Goal: Information Seeking & Learning: Learn about a topic

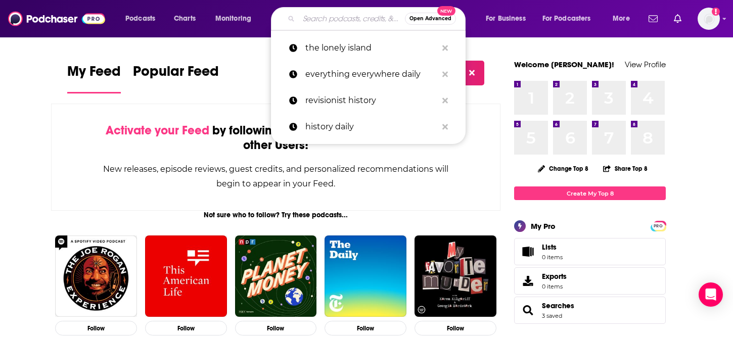
click at [348, 19] on input "Search podcasts, credits, & more..." at bounding box center [352, 19] width 106 height 16
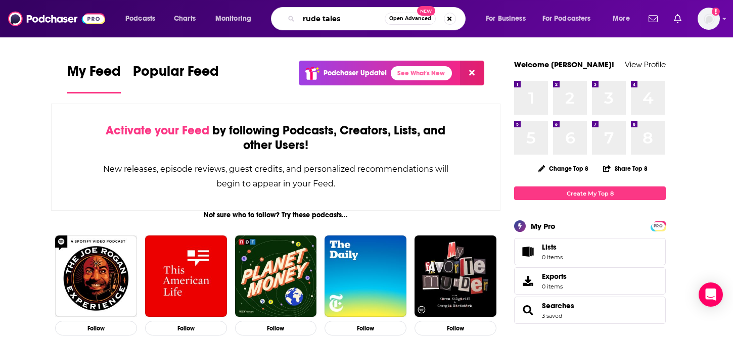
type input "rude tales"
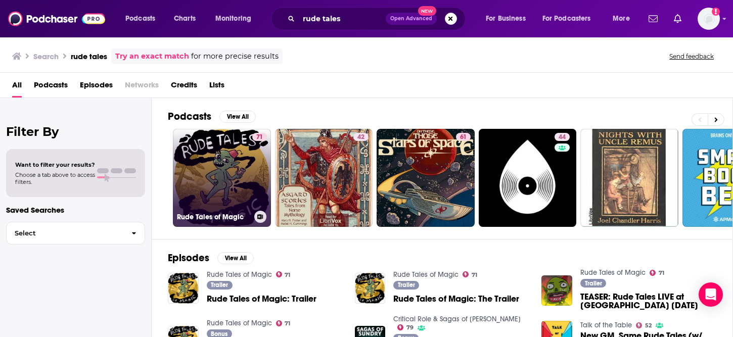
click at [217, 158] on link "71 Rude Tales of Magic" at bounding box center [222, 178] width 98 height 98
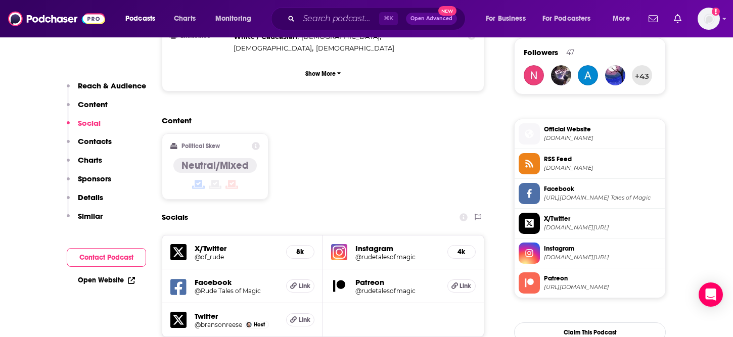
scroll to position [690, 0]
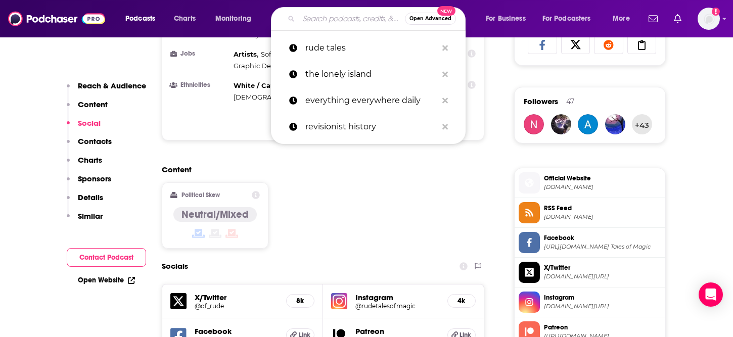
click at [323, 20] on input "Search podcasts, credits, & more..." at bounding box center [352, 19] width 106 height 16
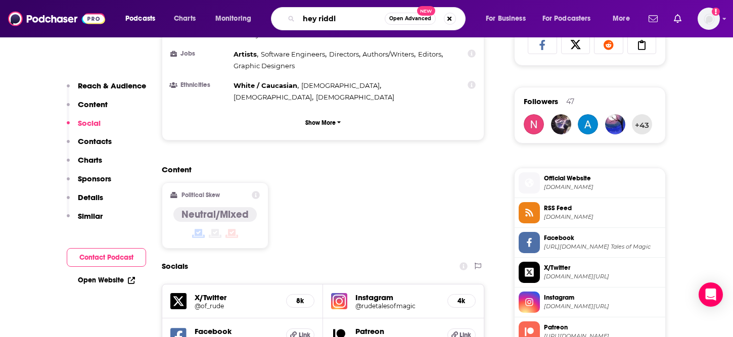
type input "hey [PERSON_NAME]"
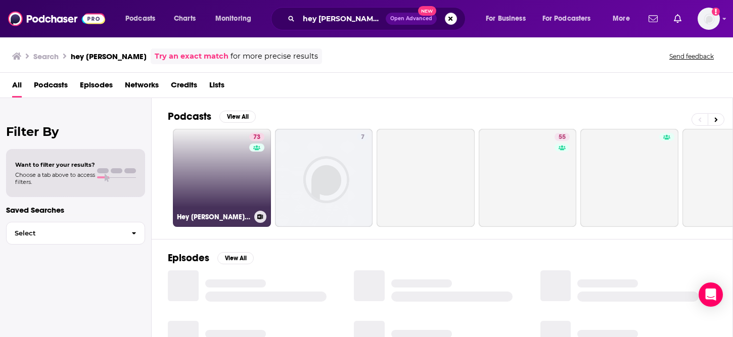
click at [217, 169] on link "73 Hey [PERSON_NAME] [PERSON_NAME]" at bounding box center [222, 178] width 98 height 98
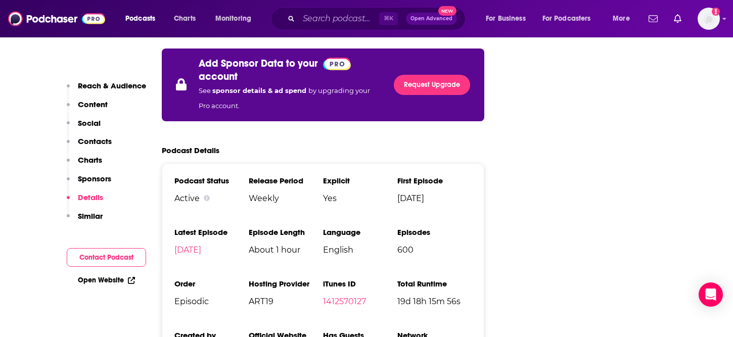
scroll to position [1659, 0]
